Goal: Book appointment/travel/reservation

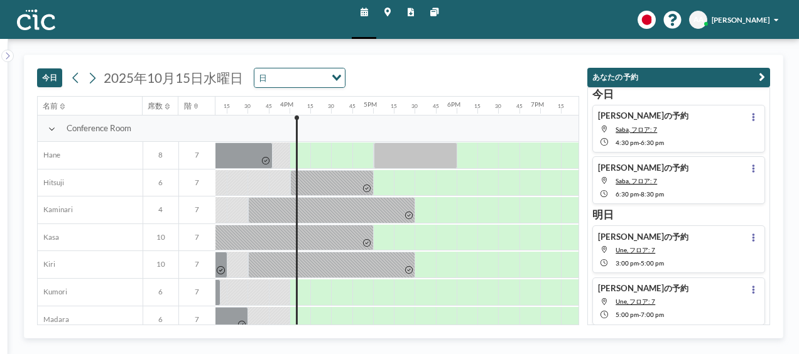
scroll to position [0, 1285]
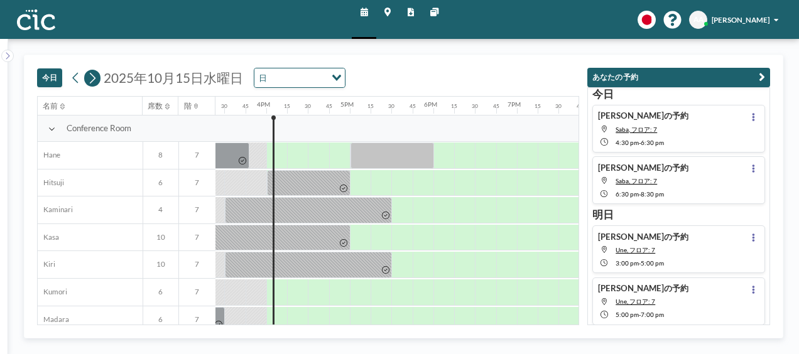
click at [90, 78] on icon at bounding box center [92, 78] width 10 height 16
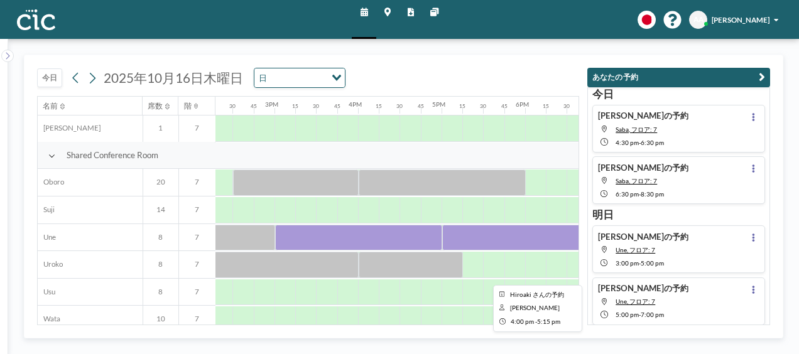
scroll to position [738, 1197]
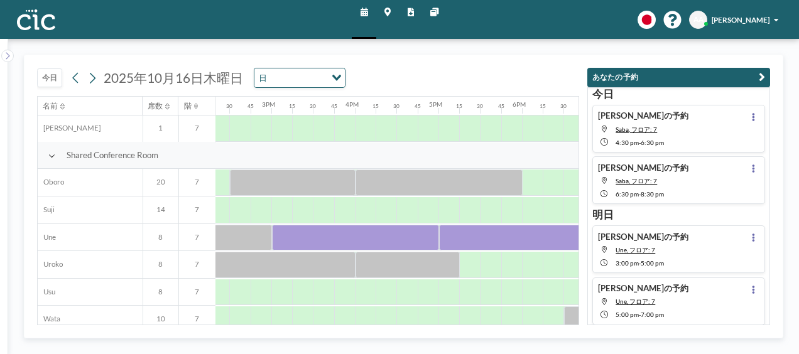
click at [388, 12] on icon at bounding box center [387, 12] width 6 height 8
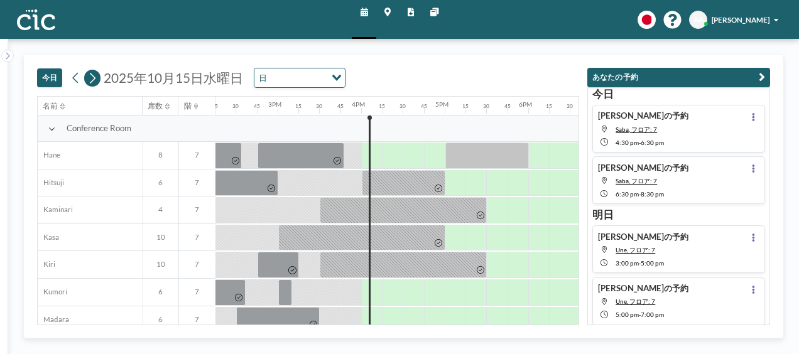
click at [89, 79] on icon at bounding box center [92, 78] width 10 height 16
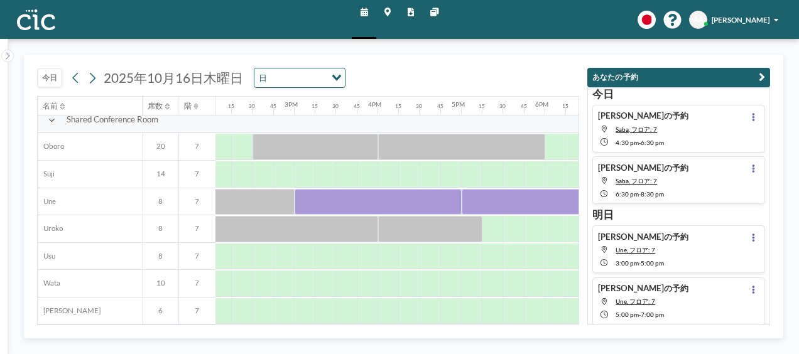
scroll to position [775, 1175]
click at [303, 252] on div at bounding box center [303, 257] width 21 height 26
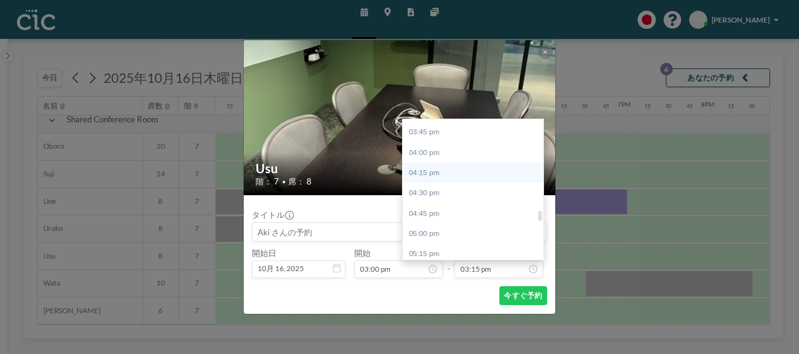
scroll to position [1304, 0]
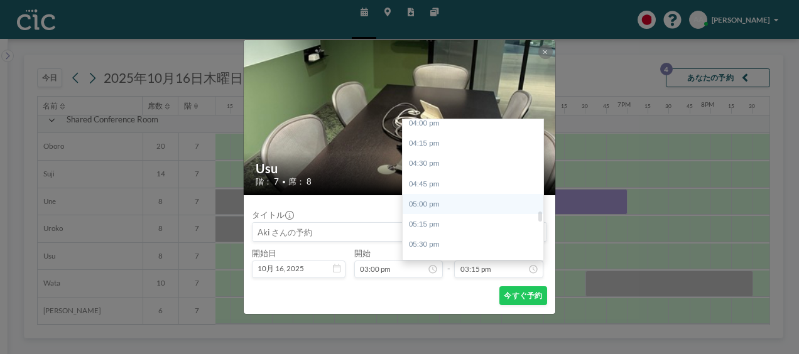
click at [463, 202] on div "05:00 pm" at bounding box center [475, 204] width 147 height 20
type input "05:00 pm"
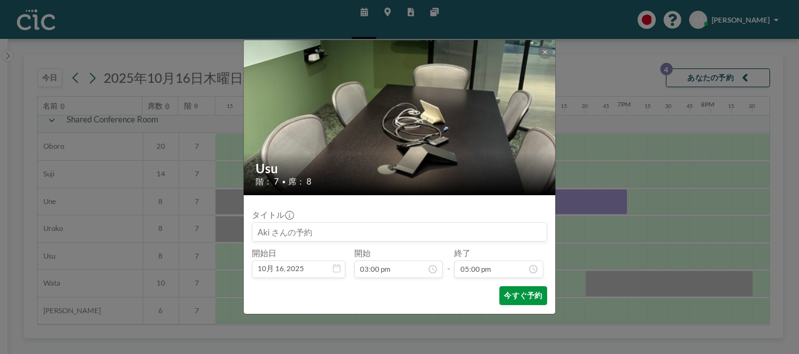
scroll to position [1379, 0]
click at [516, 298] on button "今すぐ予約" at bounding box center [523, 295] width 48 height 19
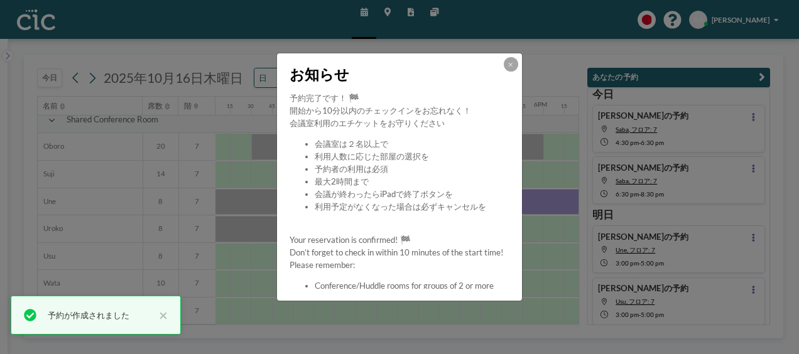
scroll to position [53, 0]
click at [510, 63] on icon at bounding box center [510, 65] width 4 height 6
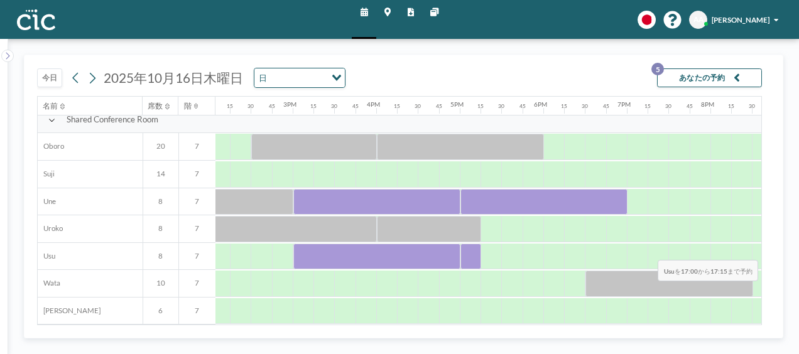
click at [465, 250] on div at bounding box center [470, 257] width 21 height 26
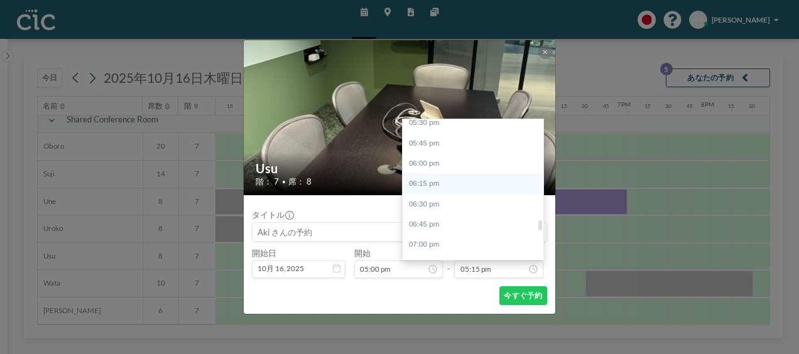
scroll to position [1437, 0]
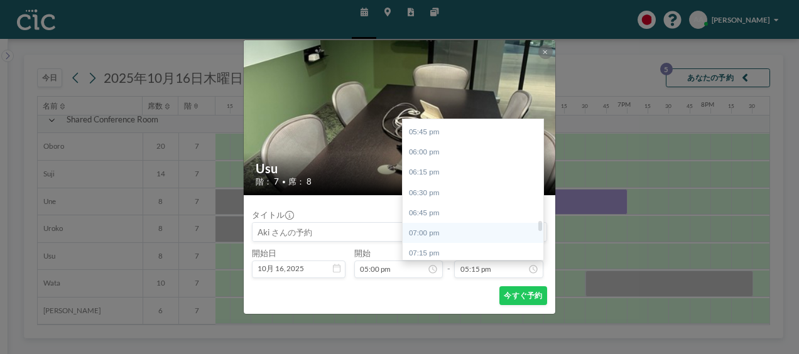
click at [450, 229] on div "07:00 pm" at bounding box center [475, 233] width 147 height 20
type input "07:00 pm"
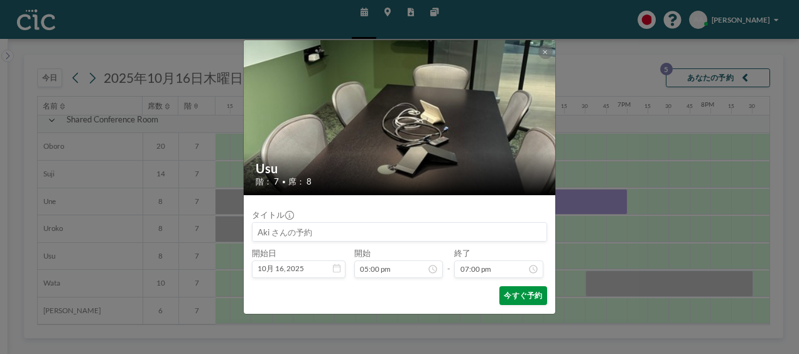
click at [512, 295] on button "今すぐ予約" at bounding box center [523, 295] width 48 height 19
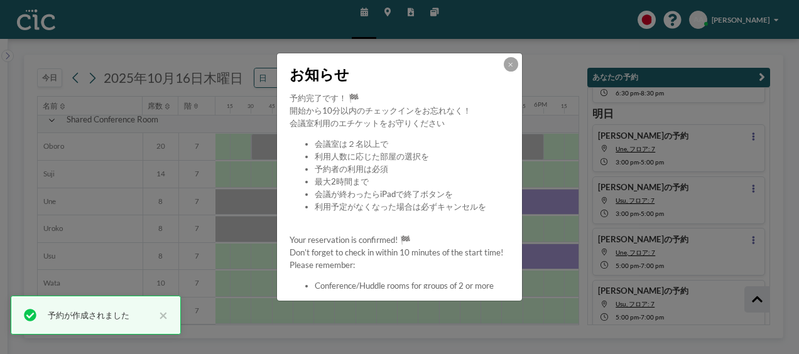
scroll to position [104, 0]
click at [510, 60] on button at bounding box center [510, 64] width 14 height 14
